Goal: Check status: Check status

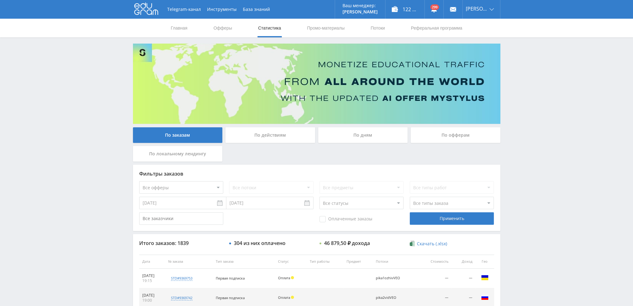
click at [350, 137] on div "По дням" at bounding box center [363, 135] width 90 height 16
click at [0, 0] on input "По дням" at bounding box center [0, 0] width 0 height 0
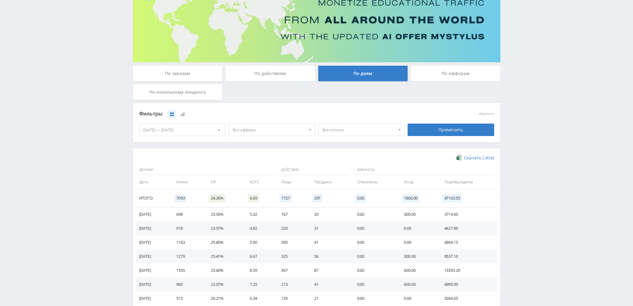
scroll to position [62, 0]
click at [192, 75] on div "По заказам" at bounding box center [178, 73] width 90 height 16
click at [0, 0] on input "По заказам" at bounding box center [0, 0] width 0 height 0
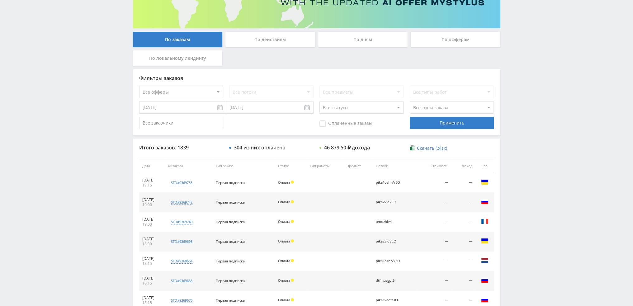
scroll to position [93, 0]
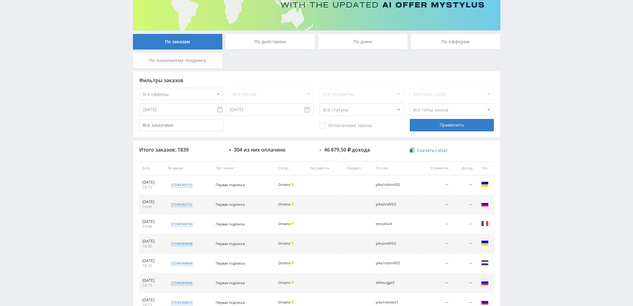
click at [177, 94] on select "Все офферы MyStylus MyStylus - Revshare Кампус AI Studybay Автор24 Studybay Bra…" at bounding box center [181, 94] width 84 height 12
select select "340"
click at [463, 128] on div "Применить" at bounding box center [452, 125] width 84 height 12
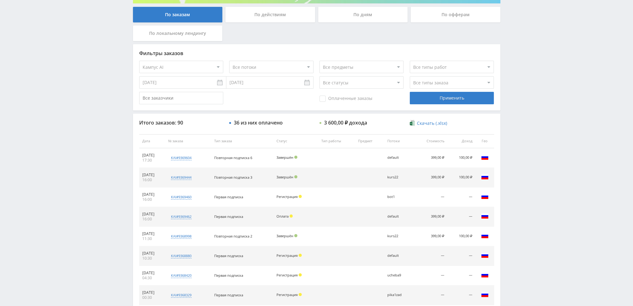
scroll to position [122, 0]
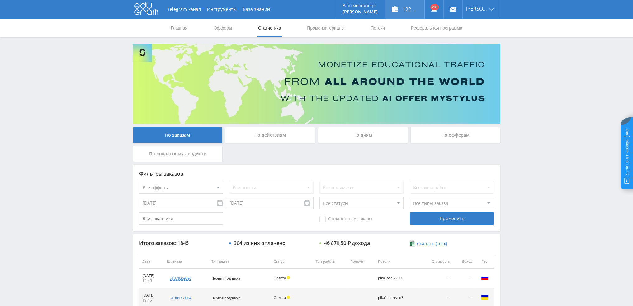
click at [418, 9] on div "122 669,00 ₽" at bounding box center [404, 9] width 39 height 19
